Goal: Transaction & Acquisition: Purchase product/service

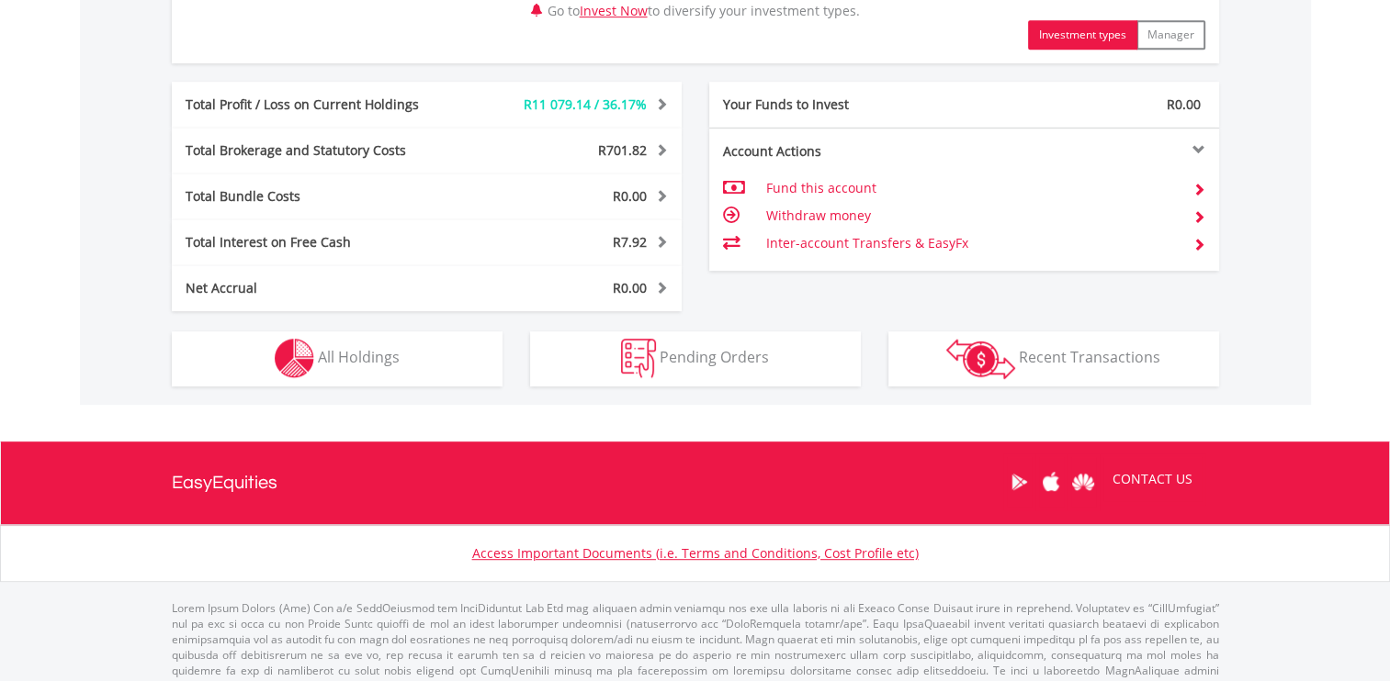
scroll to position [920, 0]
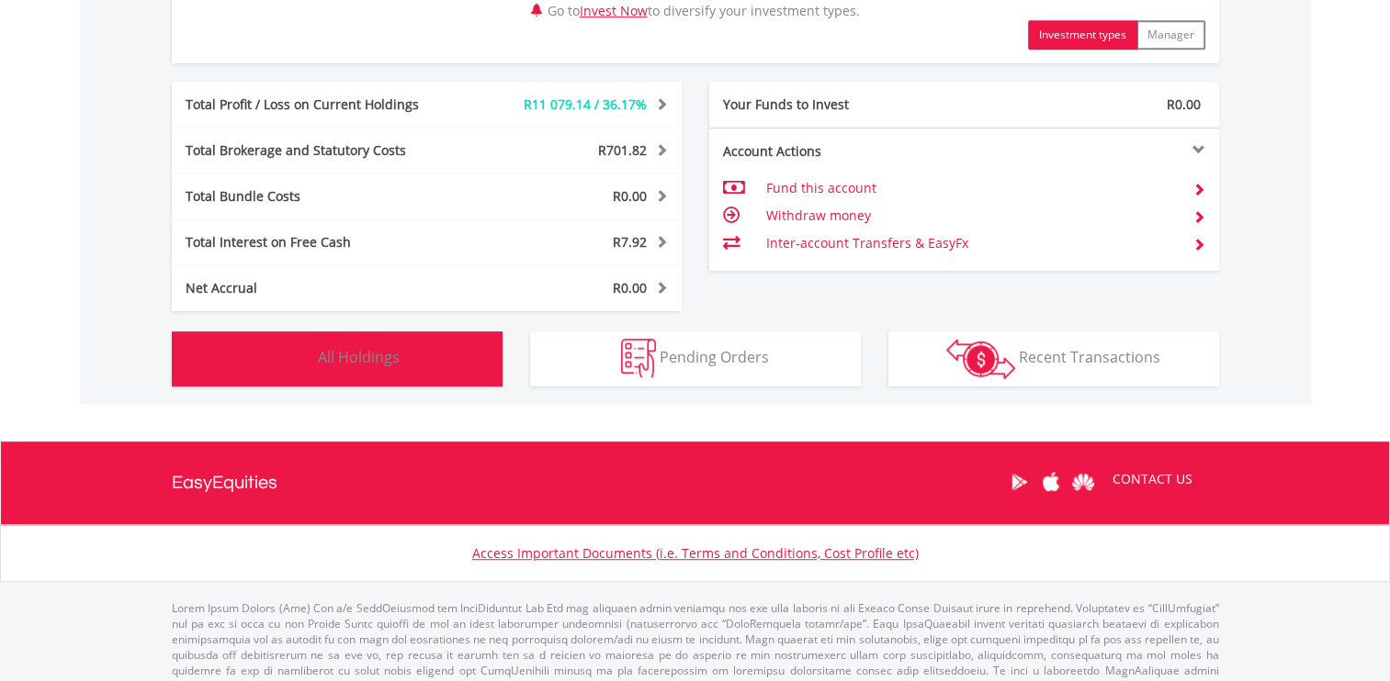
click at [422, 366] on button "Holdings All Holdings" at bounding box center [337, 359] width 331 height 55
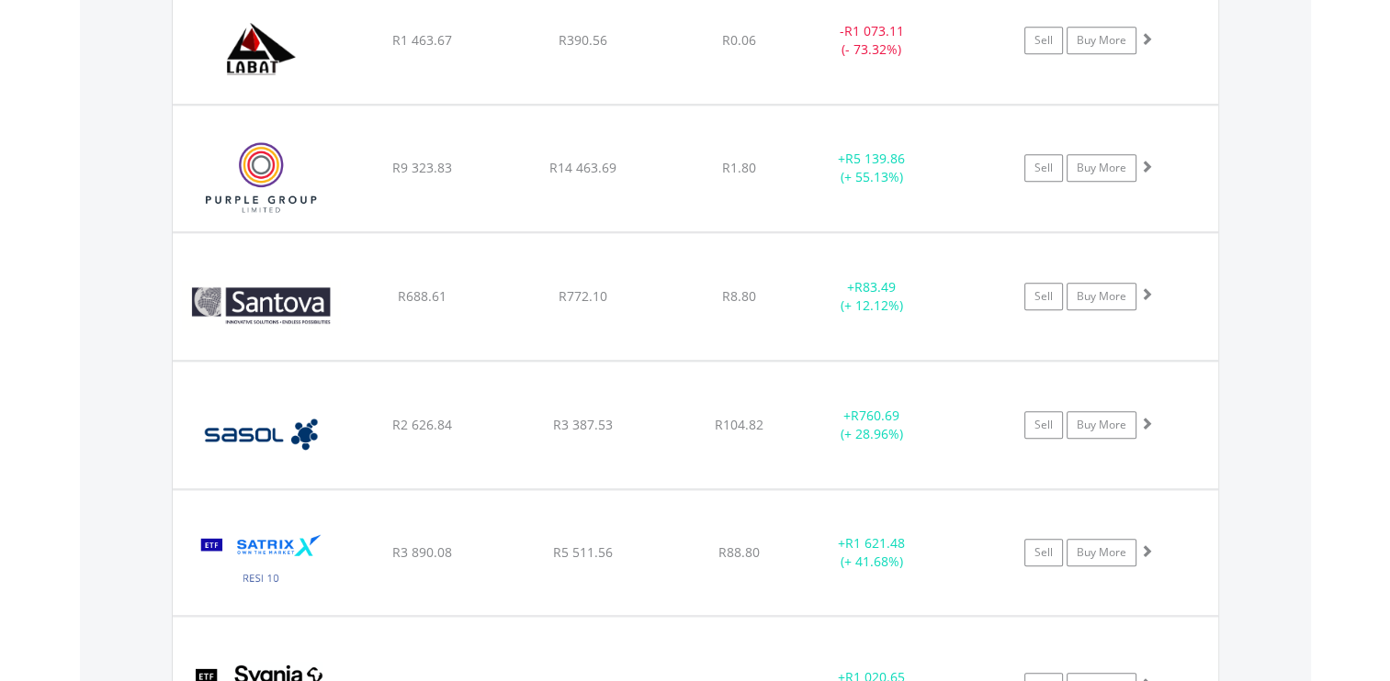
scroll to position [1870, 0]
click at [1250, 365] on div "Value View Share View DIY Shares HOLDING PURCHASE VALUE CURRENT VALUE CURRENT P…" at bounding box center [695, 125] width 1231 height 1340
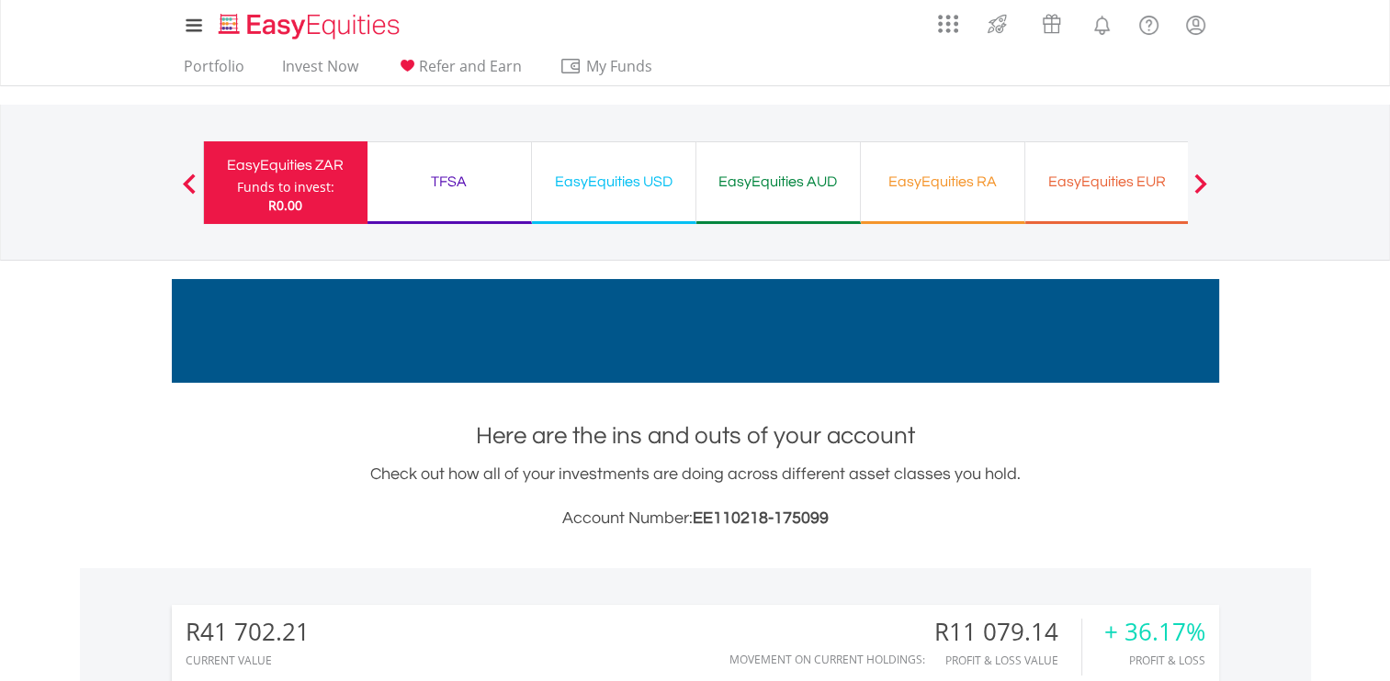
scroll to position [0, 0]
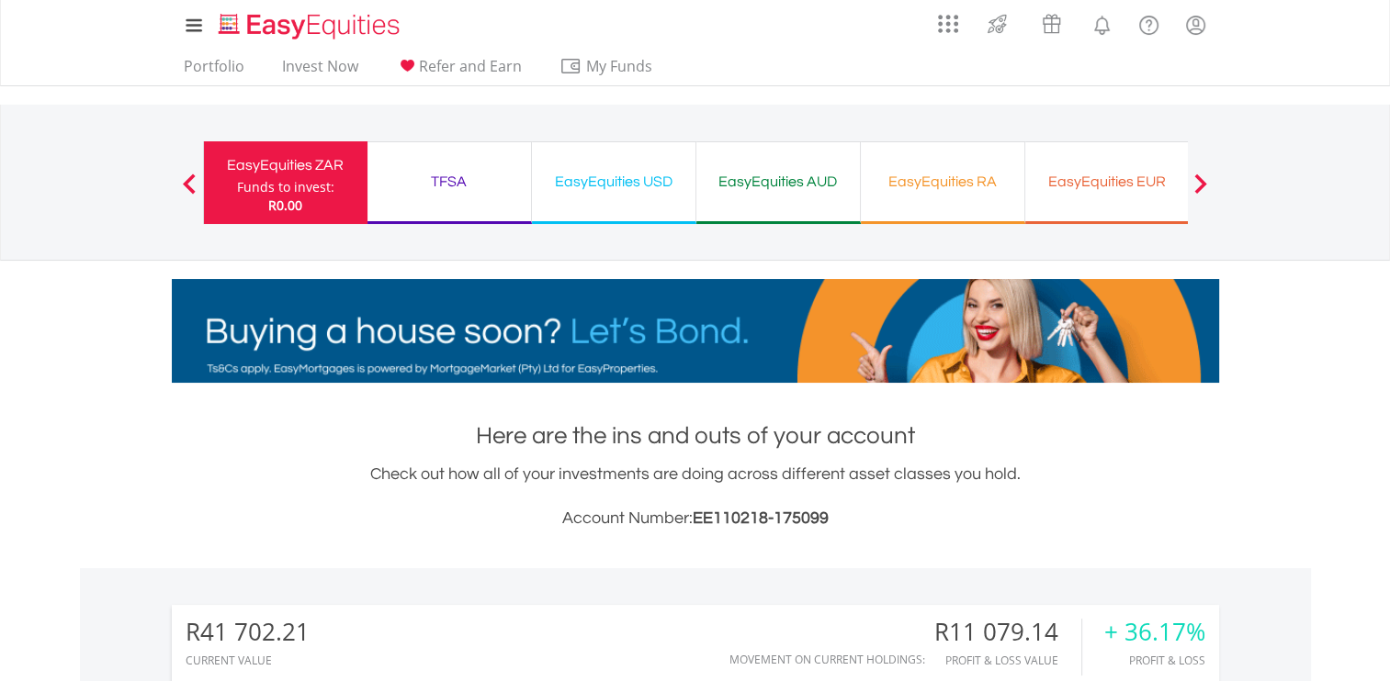
click at [640, 188] on div "EasyEquities USD" at bounding box center [613, 182] width 141 height 26
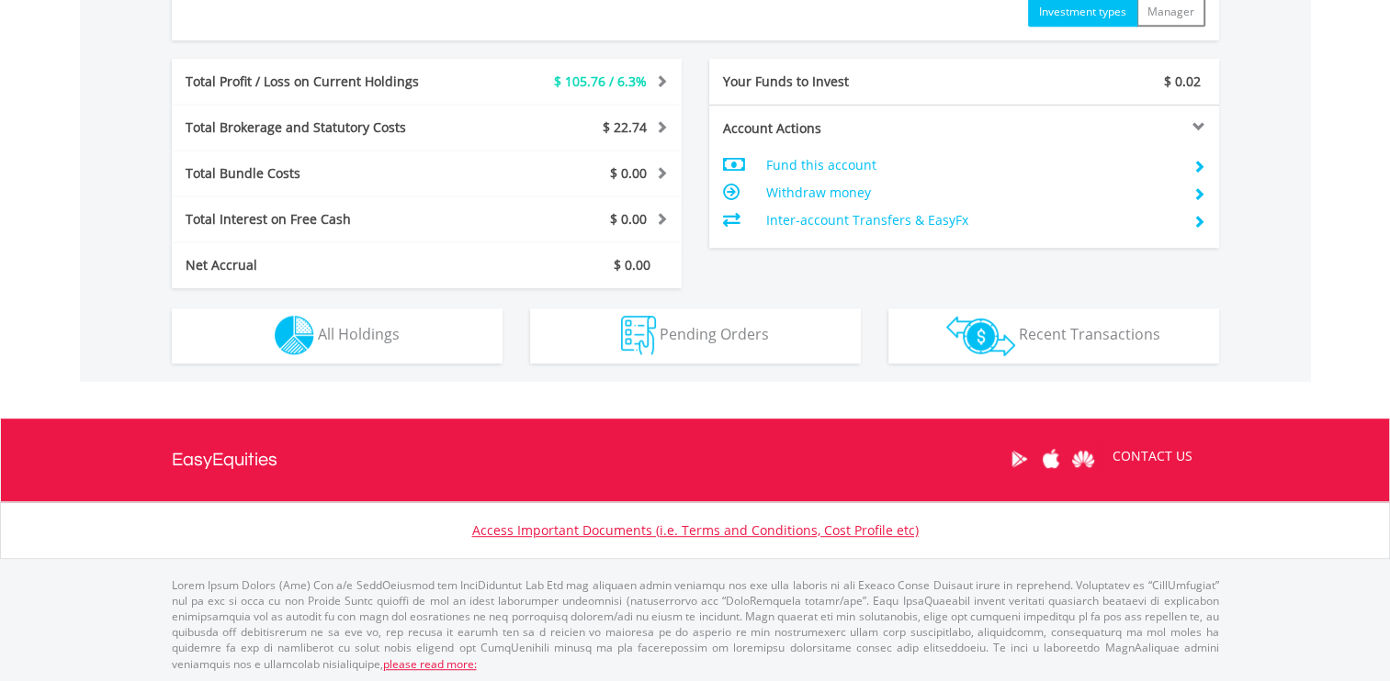
scroll to position [906, 0]
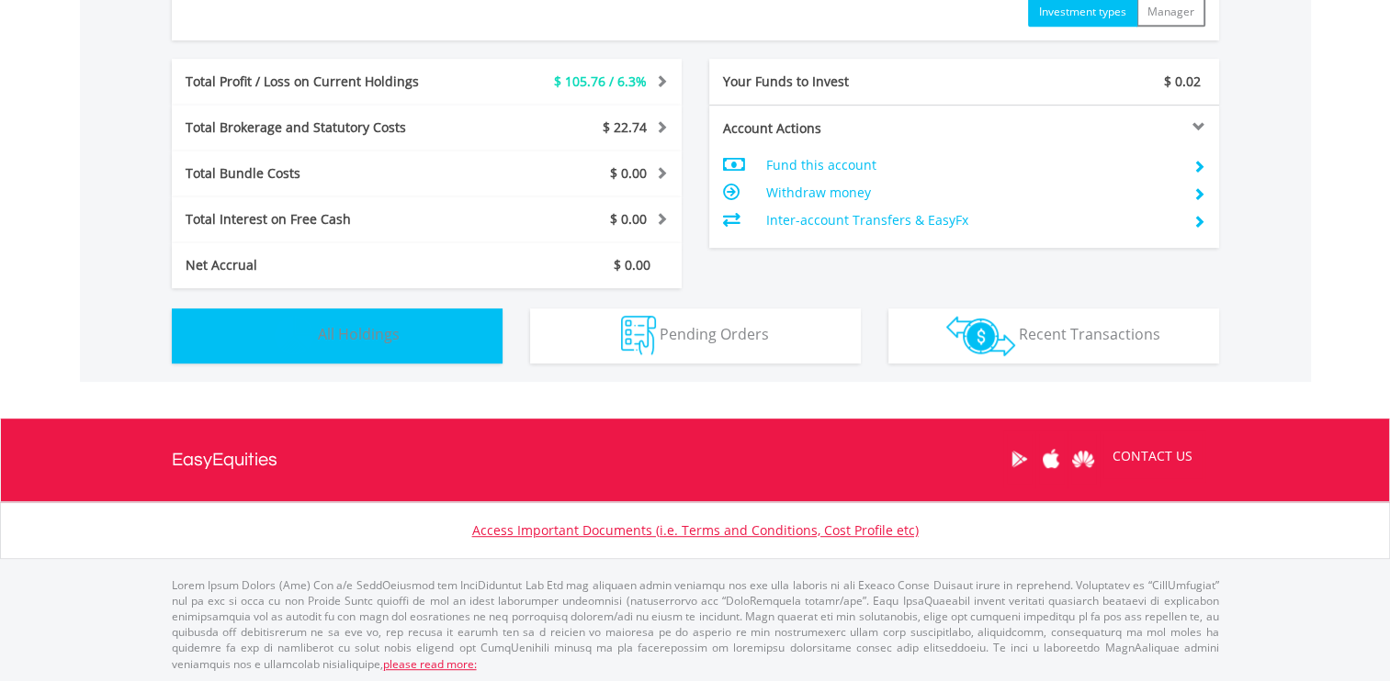
click at [342, 352] on button "Holdings All Holdings" at bounding box center [337, 336] width 331 height 55
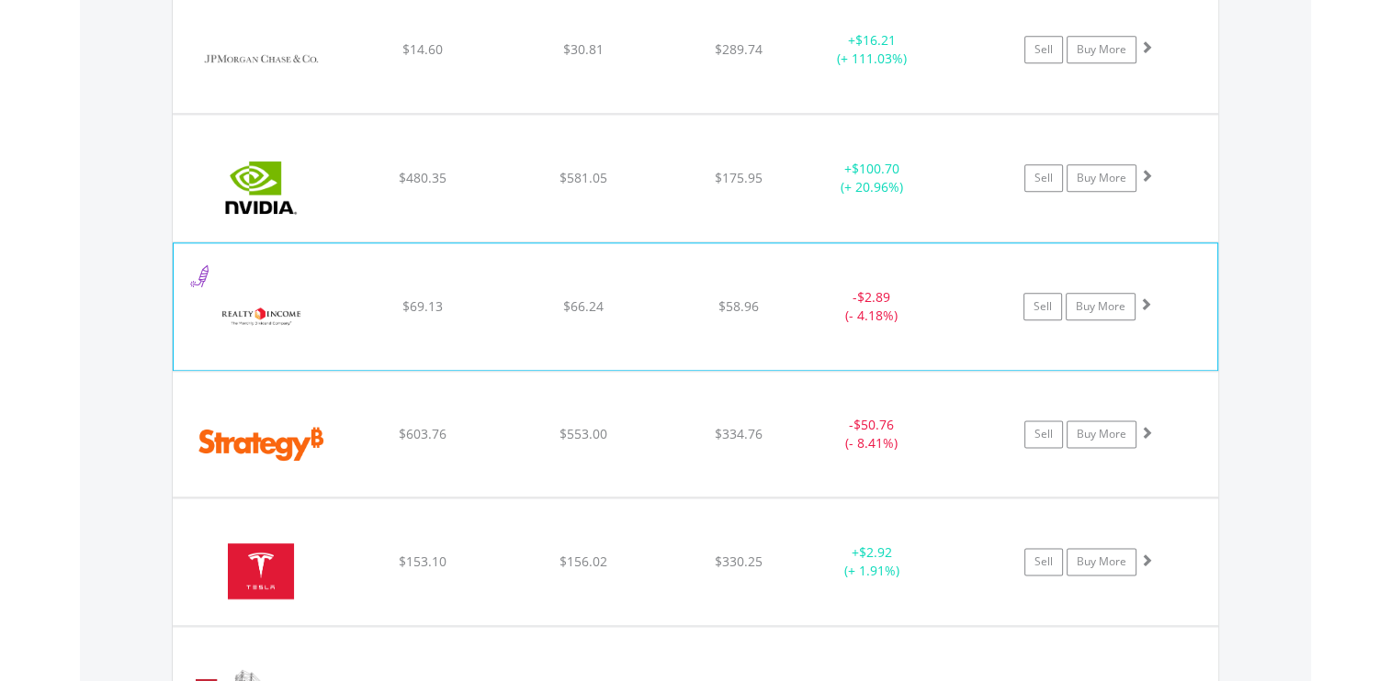
scroll to position [2142, 0]
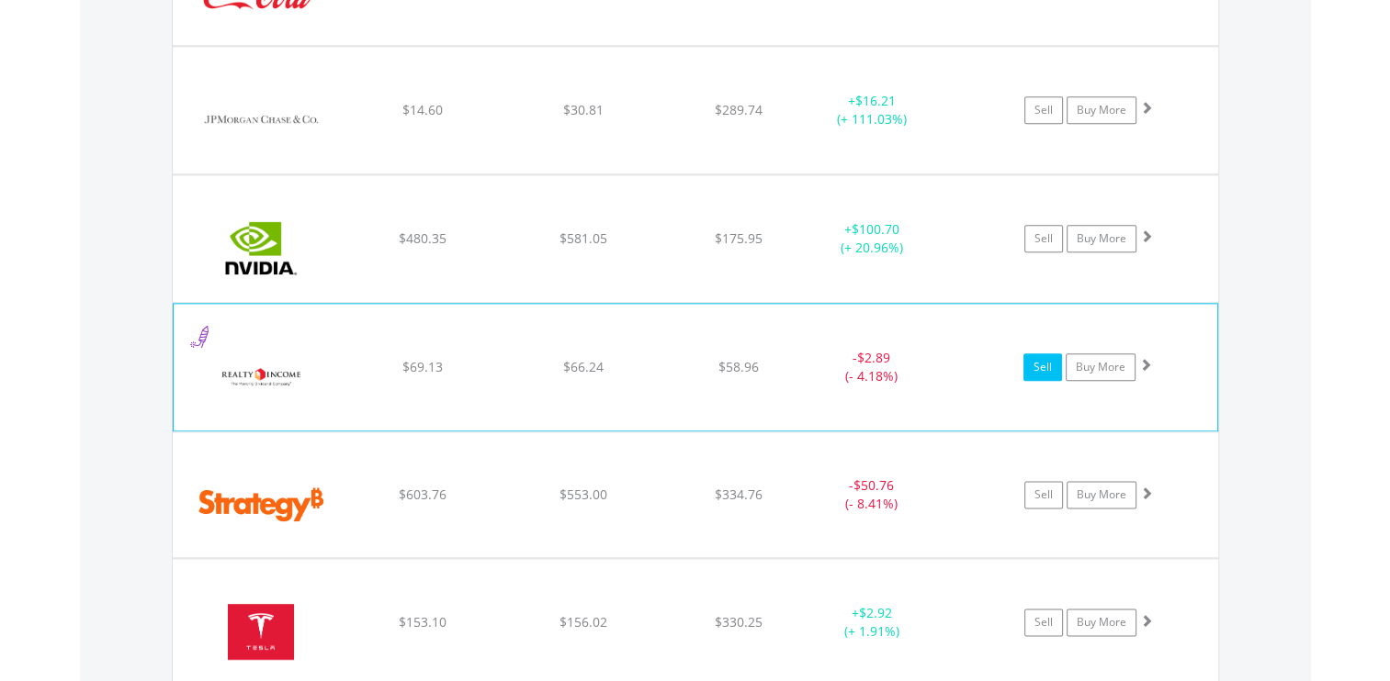
click at [1051, 368] on link "Sell" at bounding box center [1042, 368] width 39 height 28
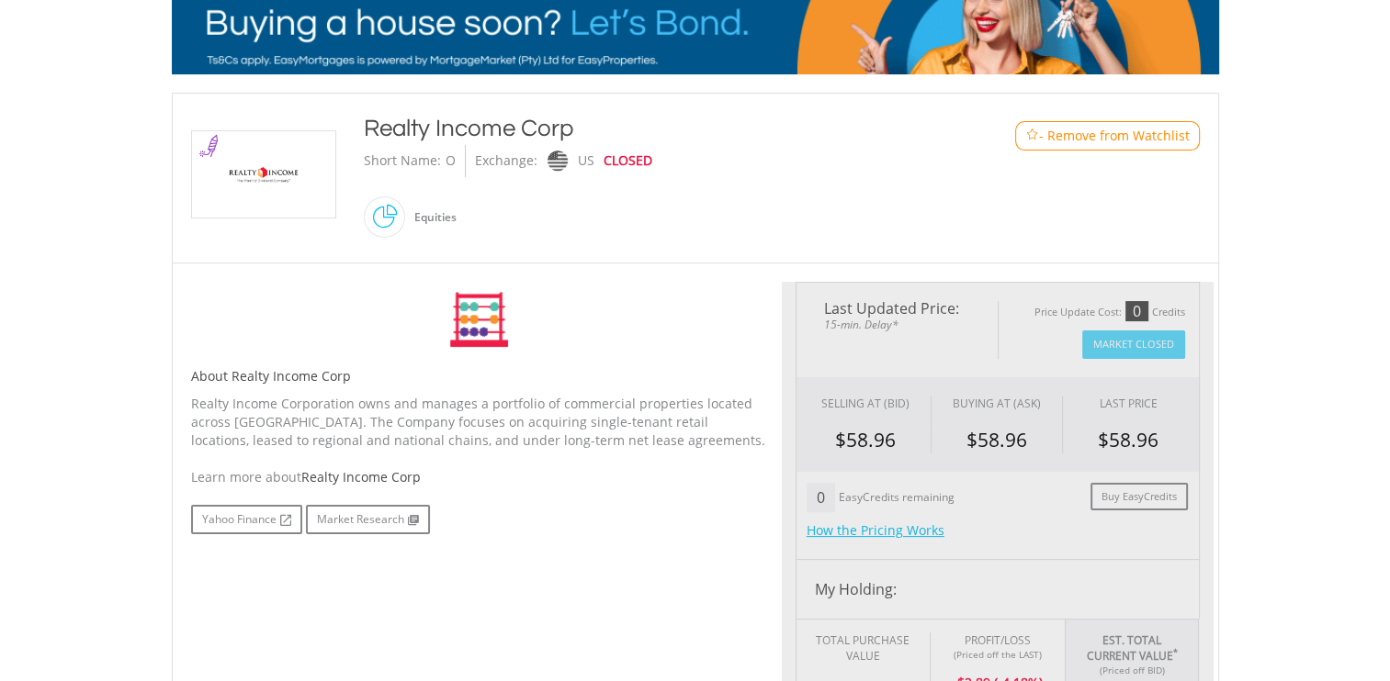
type input "*****"
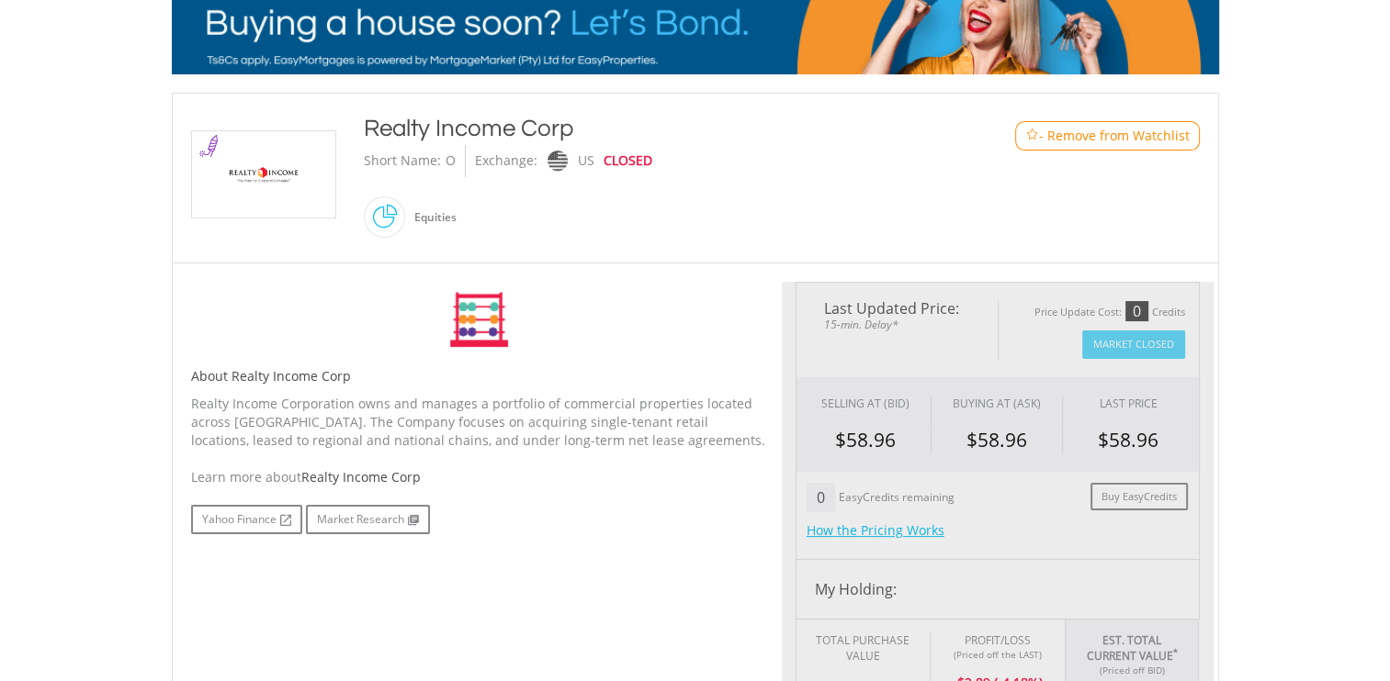
type input "******"
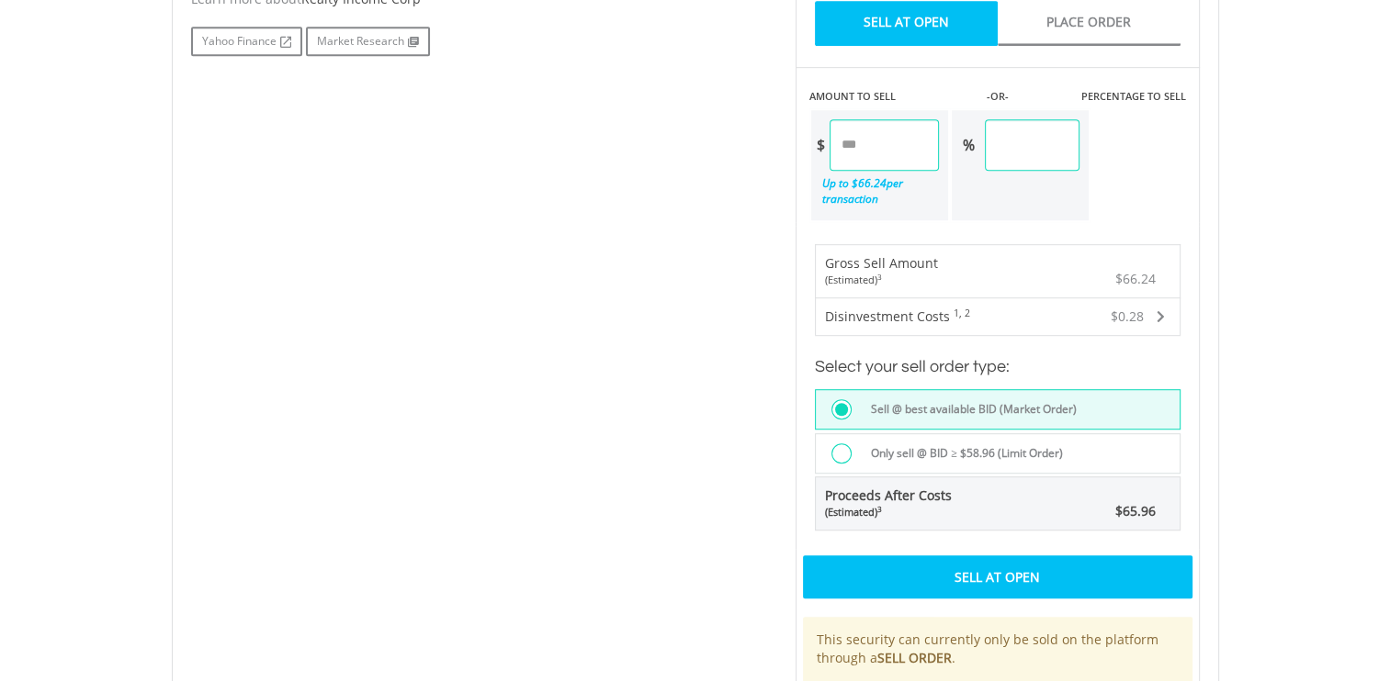
scroll to position [1048, 0]
click at [1131, 563] on div "Sell At Open" at bounding box center [997, 577] width 389 height 42
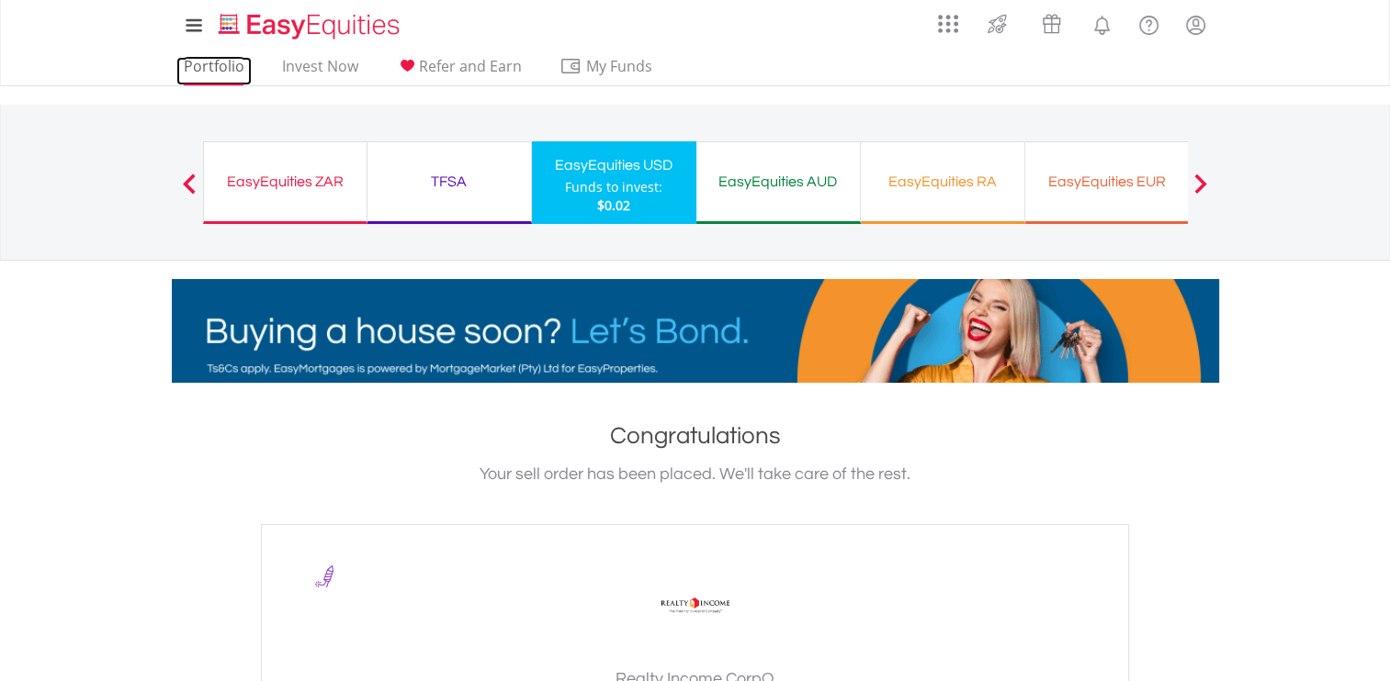
click at [231, 73] on link "Portfolio" at bounding box center [213, 71] width 75 height 28
